Goal: Find contact information: Find contact information

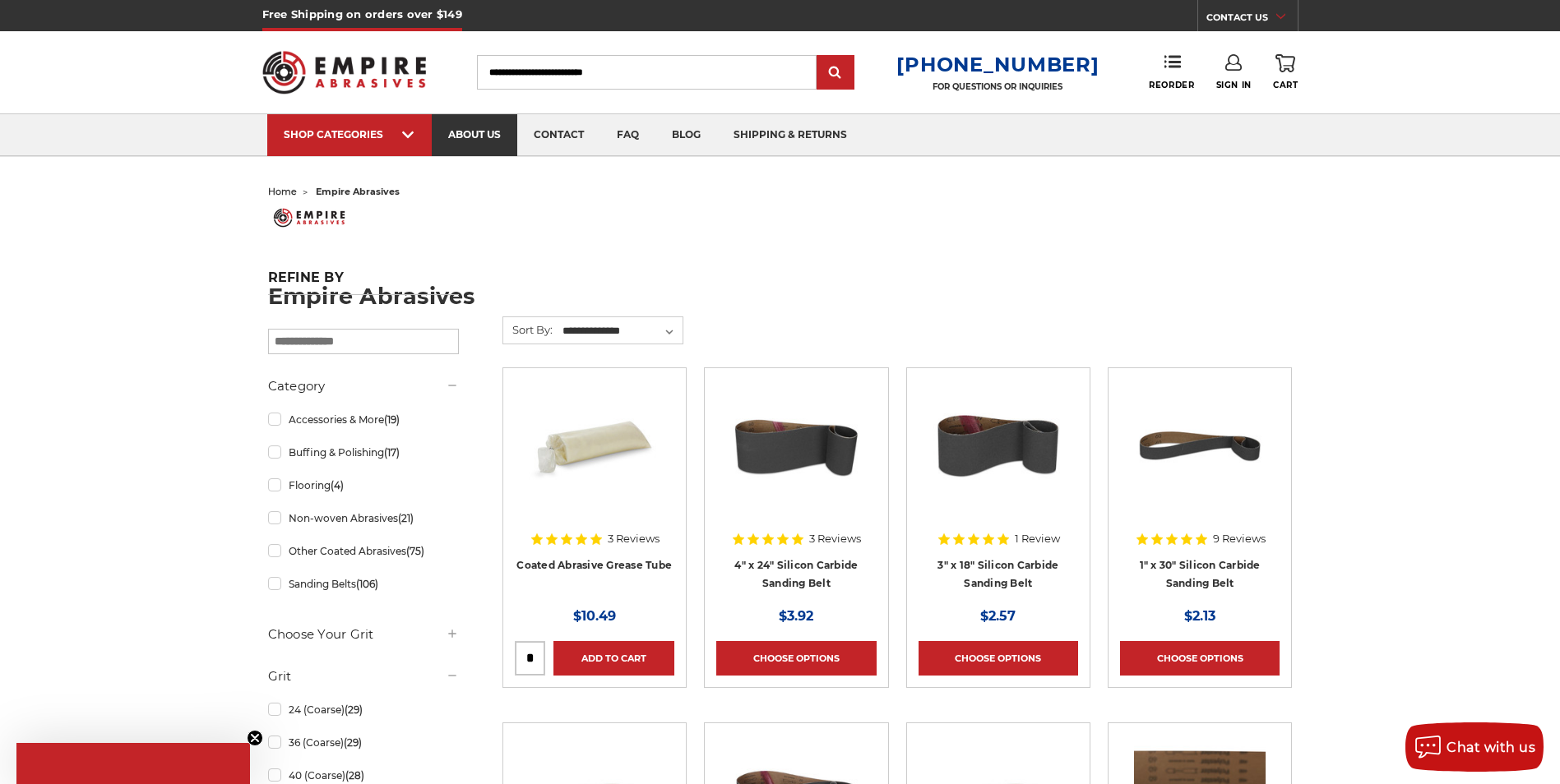
click at [469, 131] on link "about us" at bounding box center [475, 135] width 86 height 42
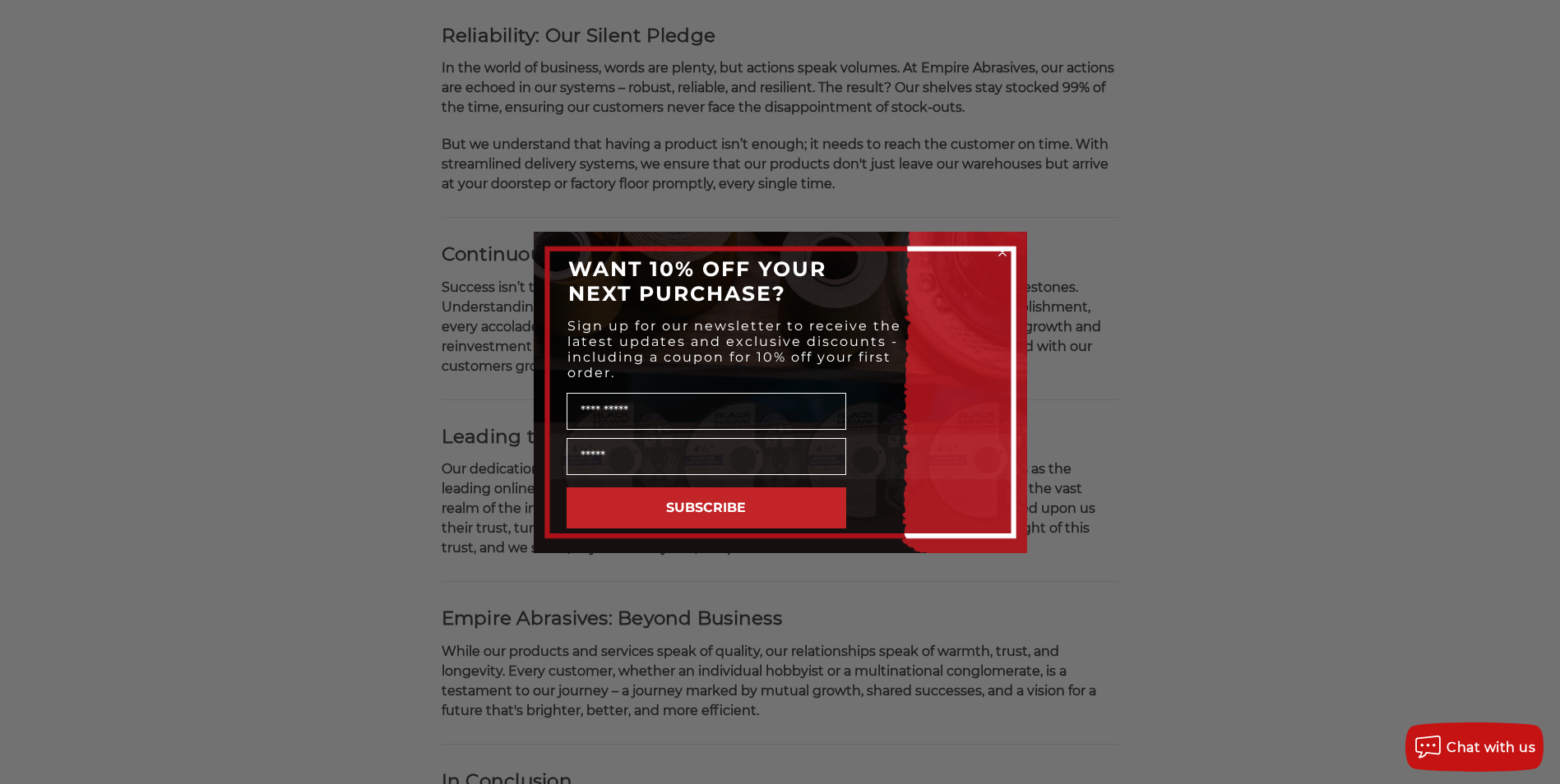
scroll to position [904, 0]
click at [1002, 254] on circle "Close dialog" at bounding box center [1002, 252] width 16 height 16
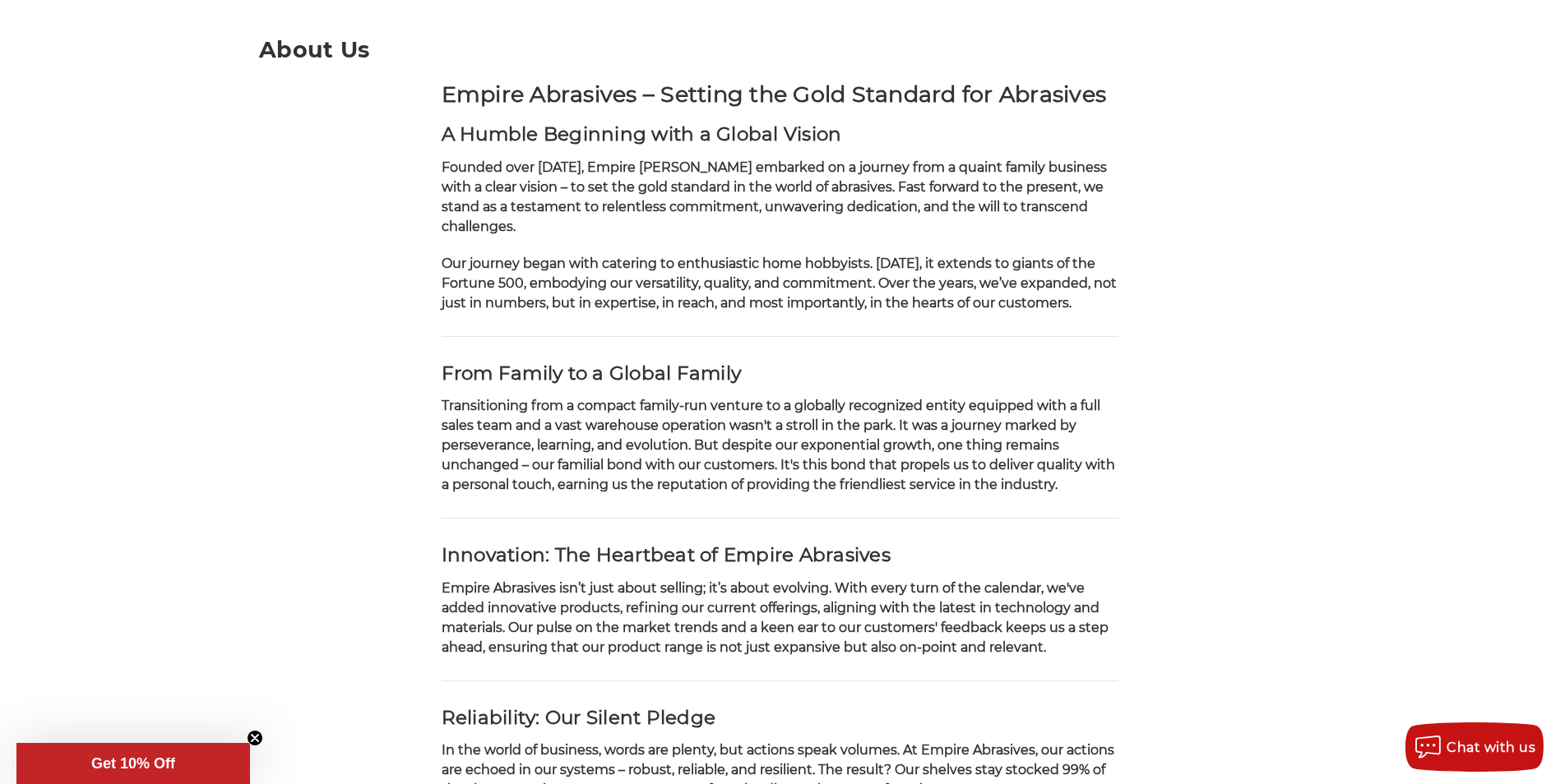
scroll to position [0, 0]
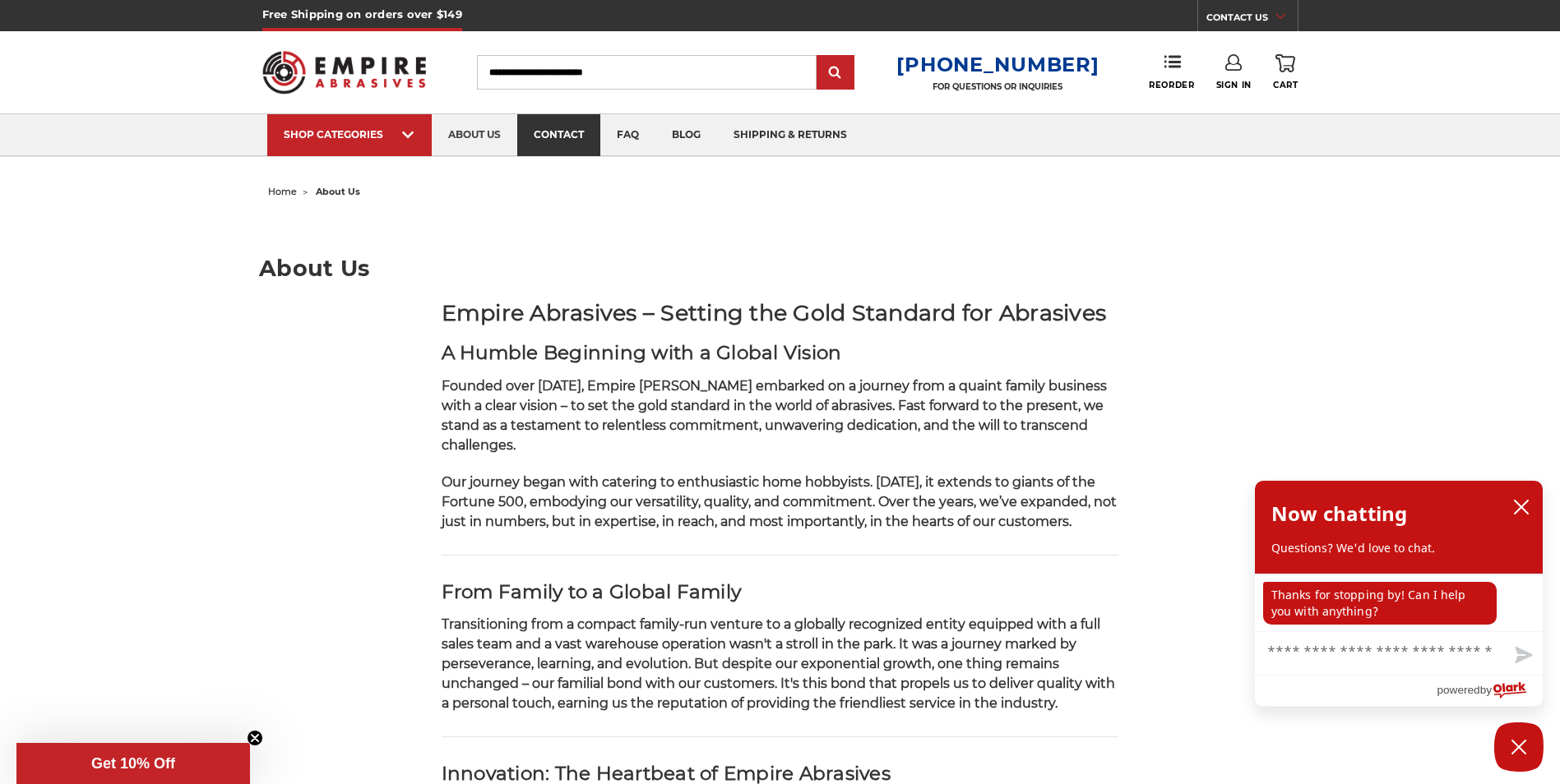
click at [555, 131] on link "contact" at bounding box center [558, 135] width 83 height 42
